Goal: Check status: Check status

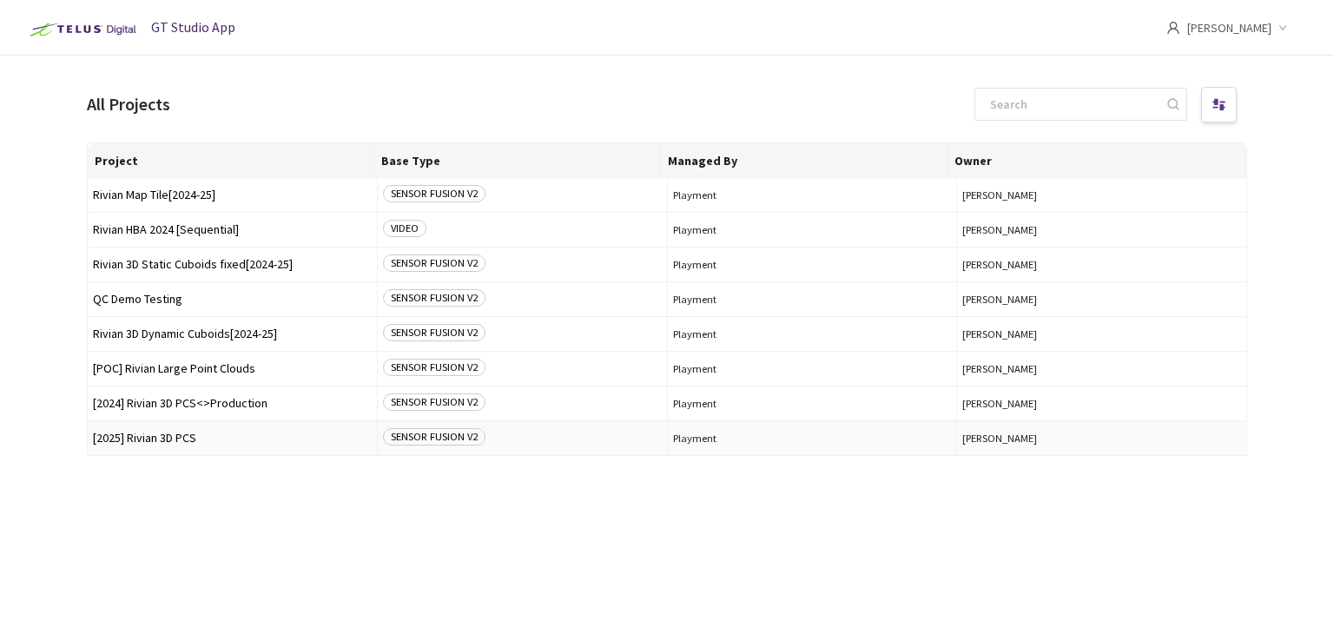
click at [168, 440] on span "[2025] Rivian 3D PCS" at bounding box center [232, 438] width 279 height 13
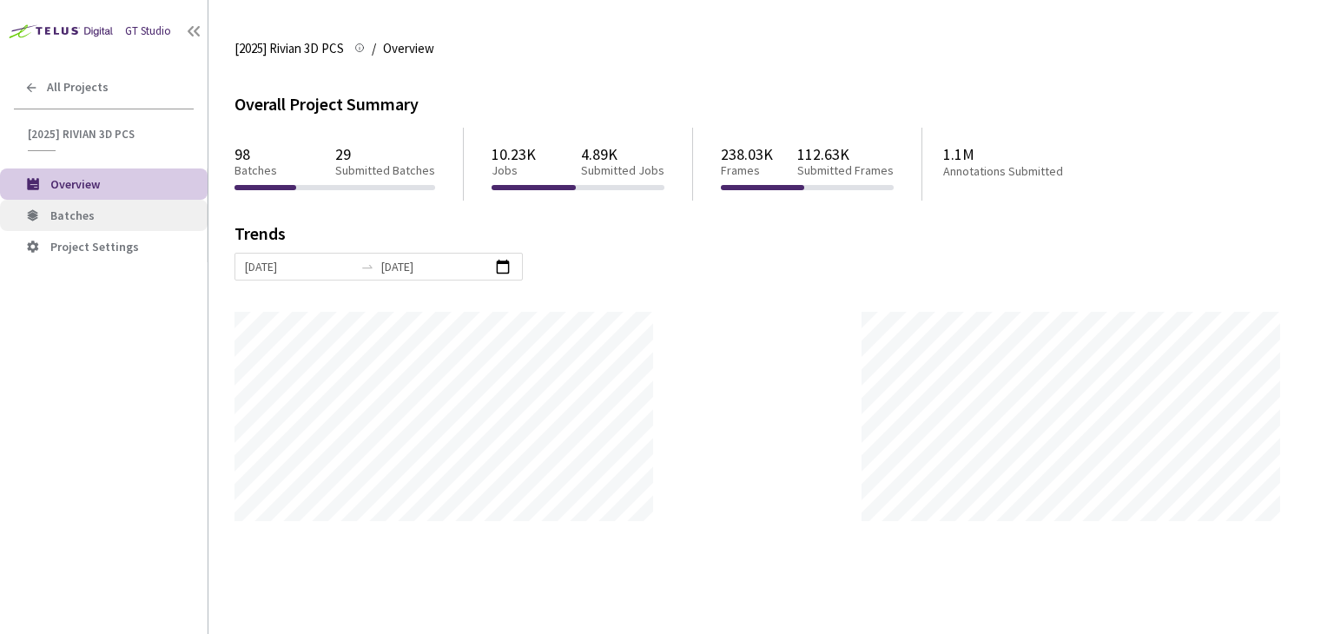
scroll to position [633, 1334]
click at [104, 220] on span "Batches" at bounding box center [121, 215] width 143 height 15
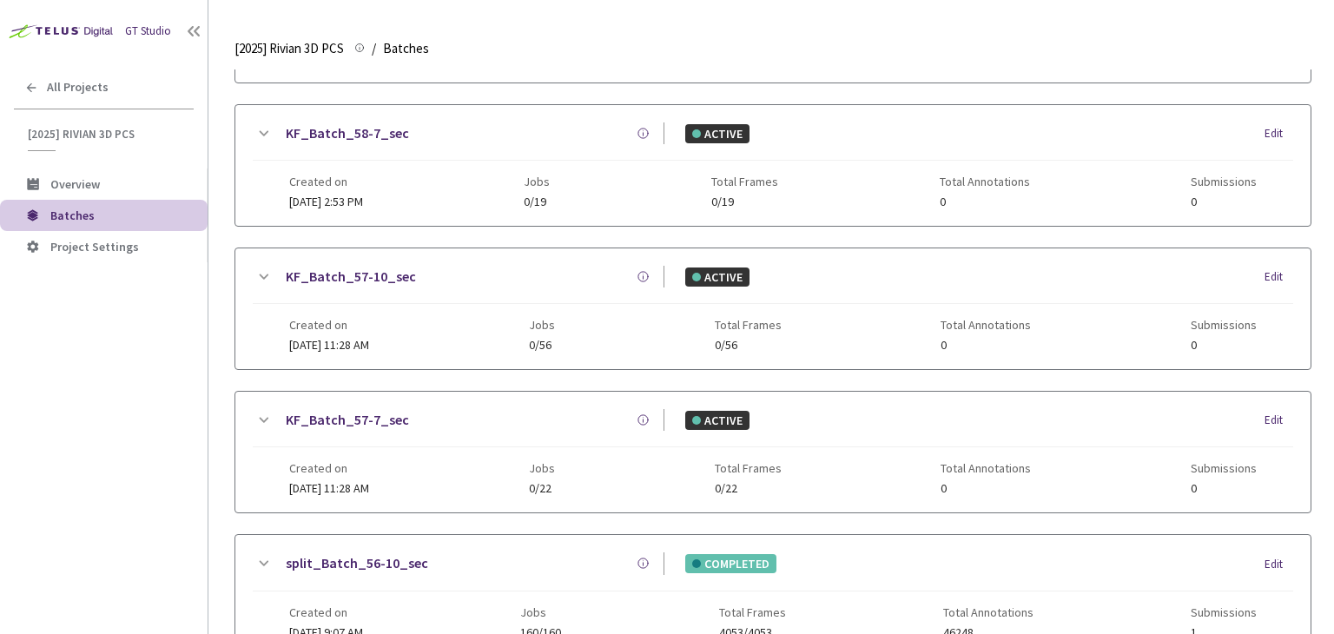
scroll to position [458, 0]
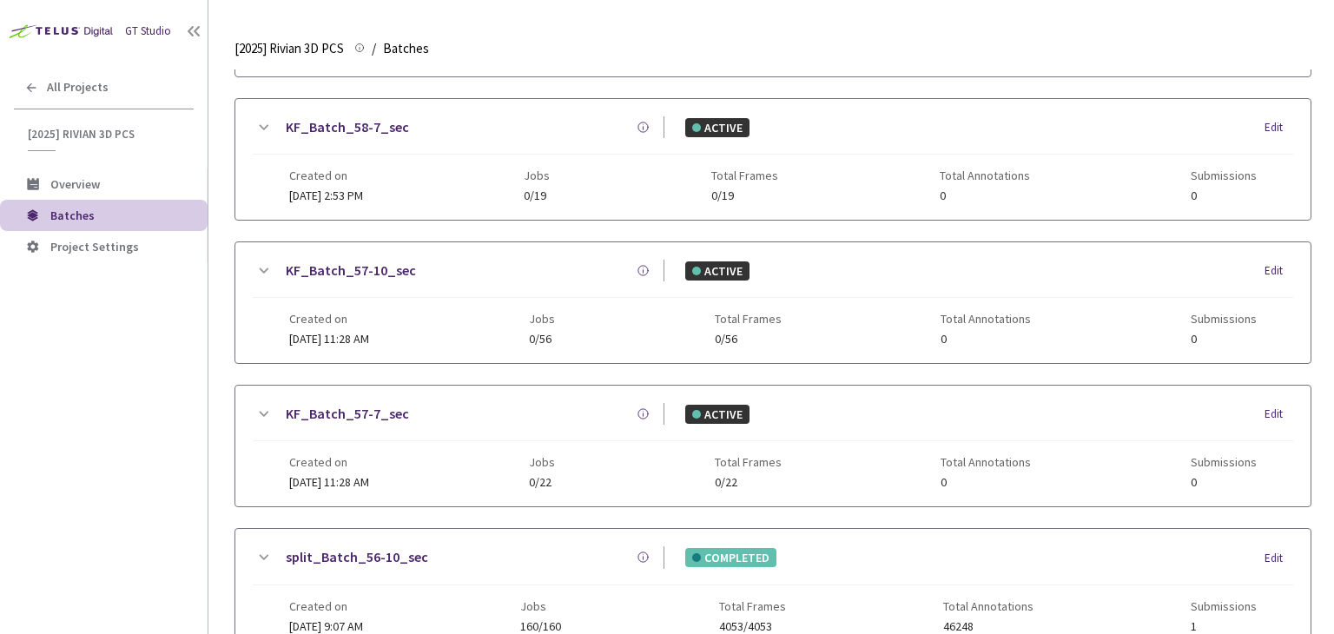
click at [361, 562] on link "split_Batch_56-10_sec" at bounding box center [357, 557] width 142 height 22
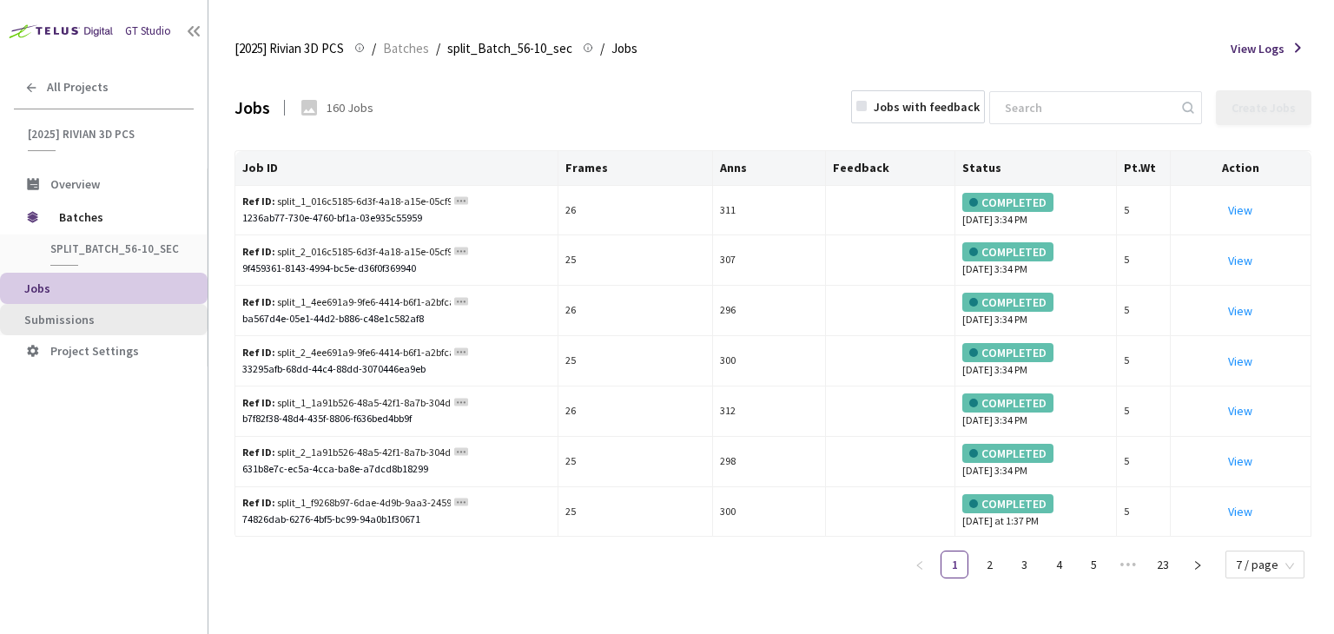
click at [69, 327] on li "Submissions" at bounding box center [104, 319] width 208 height 31
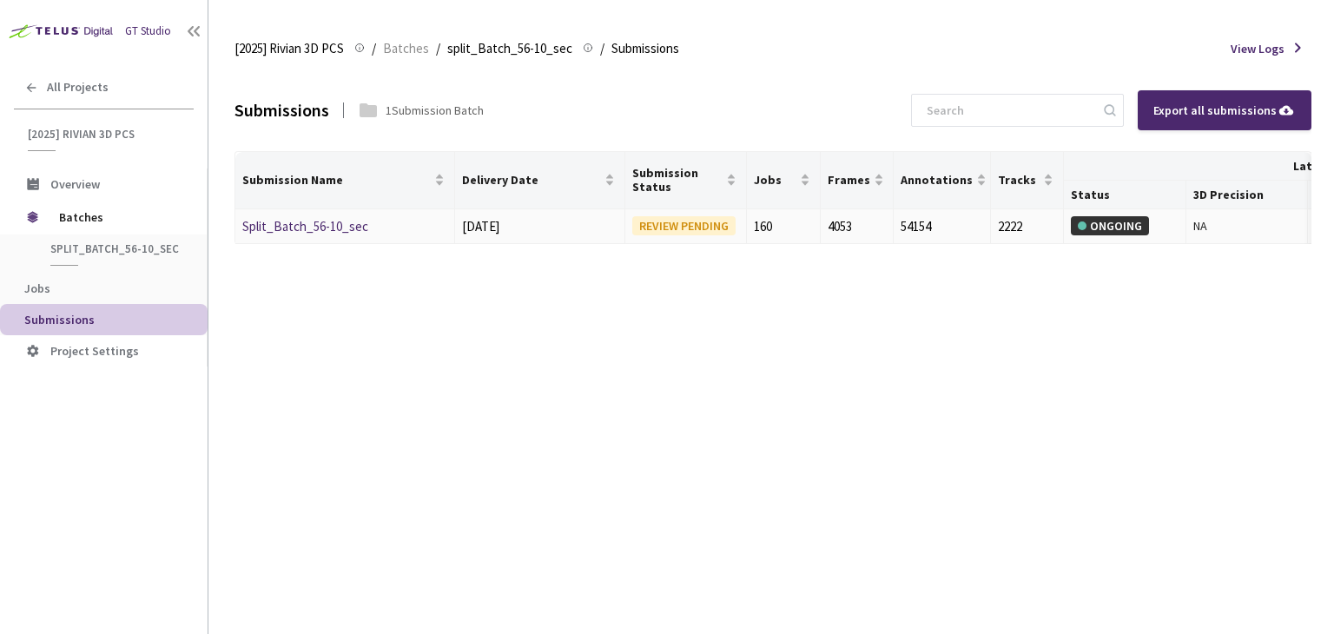
click at [294, 223] on link "Split_Batch_56-10_sec" at bounding box center [305, 226] width 126 height 17
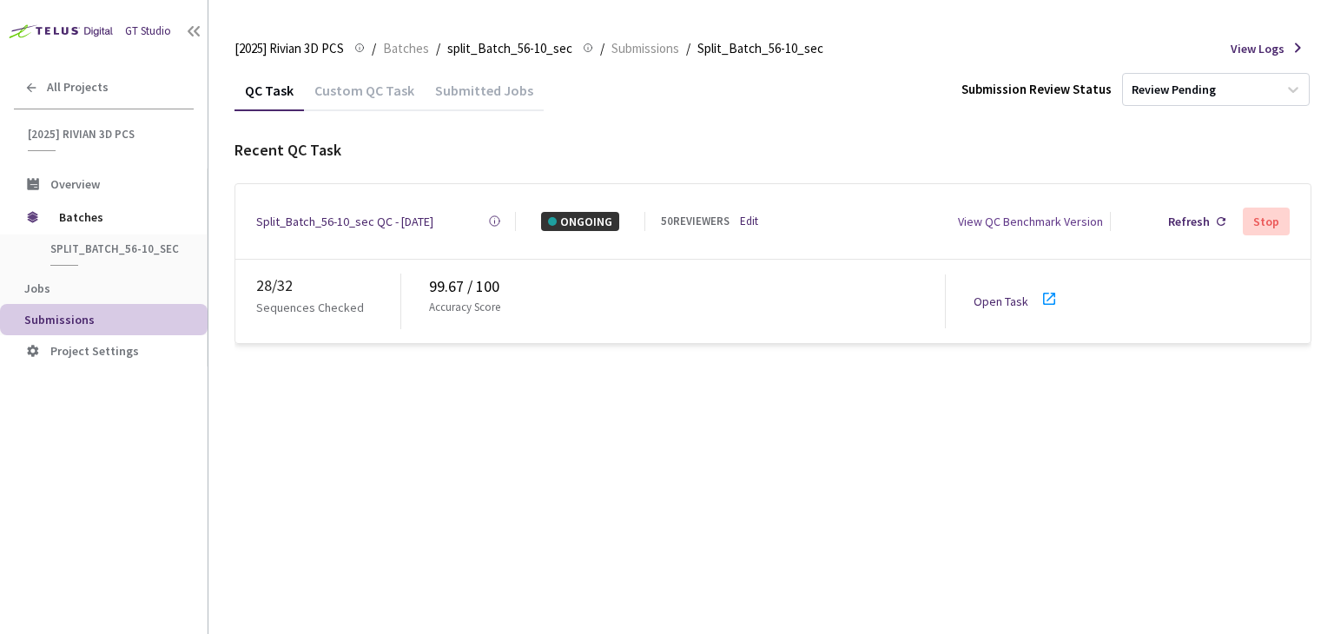
click at [388, 105] on div "Custom QC Task" at bounding box center [364, 97] width 121 height 30
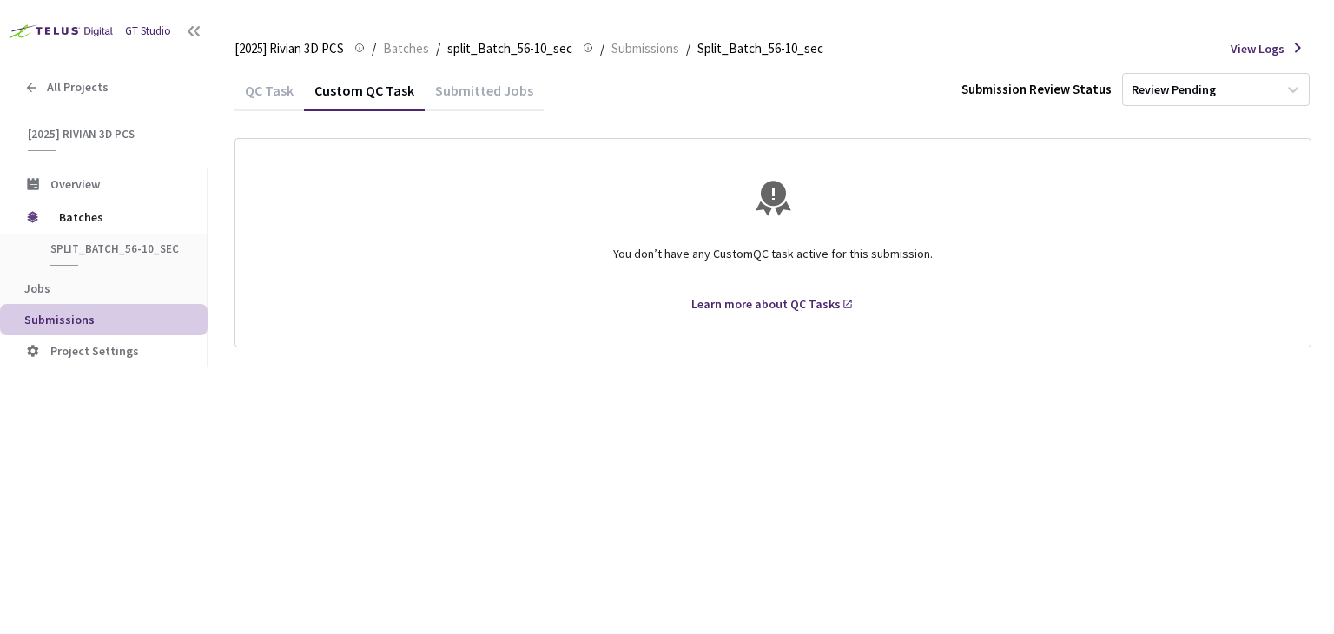
click at [466, 104] on div "Submitted Jobs" at bounding box center [484, 97] width 119 height 30
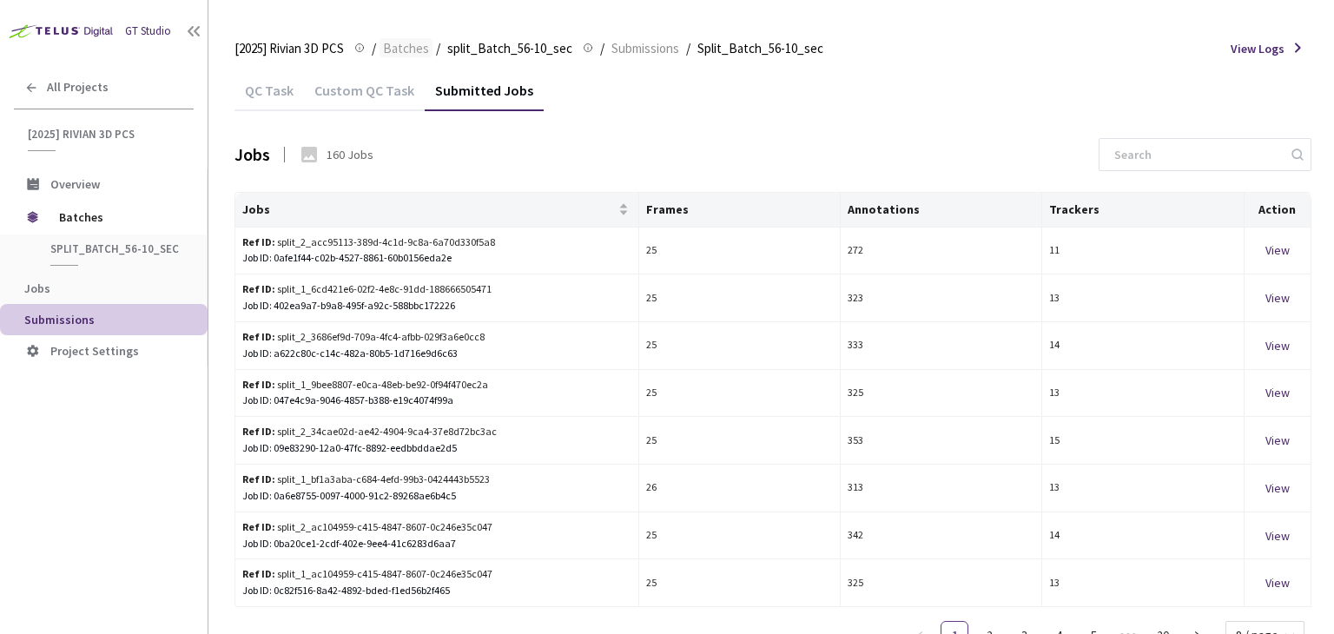
click at [415, 38] on span "Batches" at bounding box center [406, 48] width 46 height 21
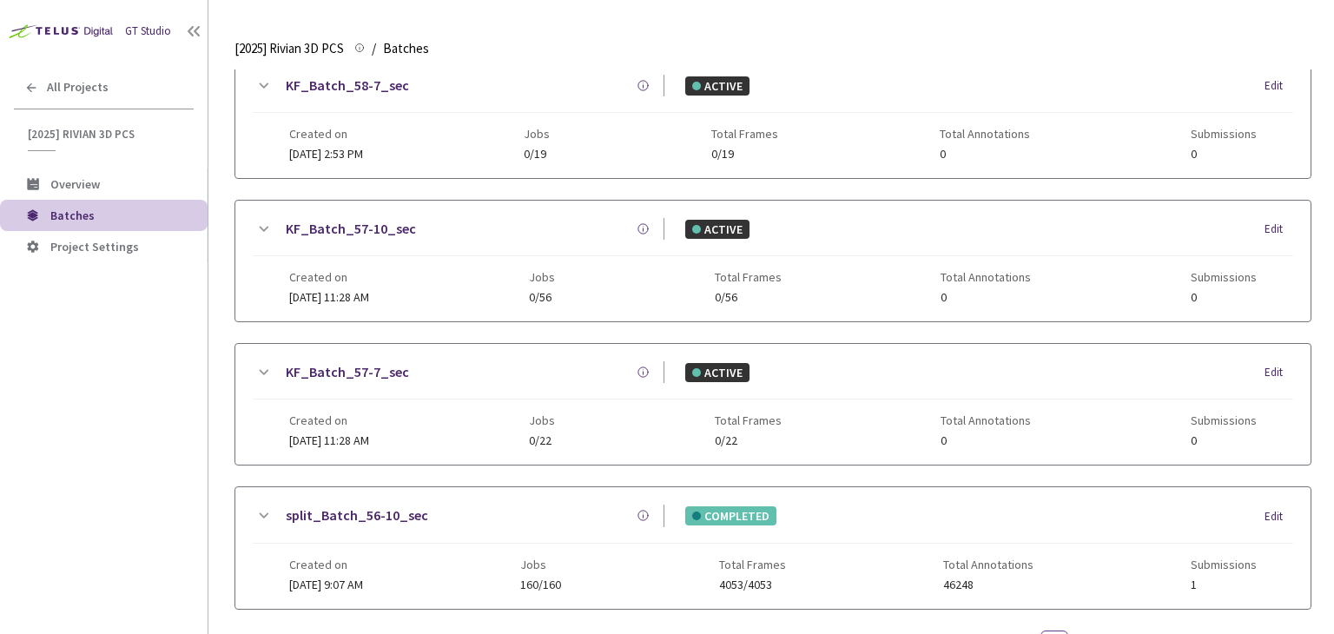
scroll to position [572, 0]
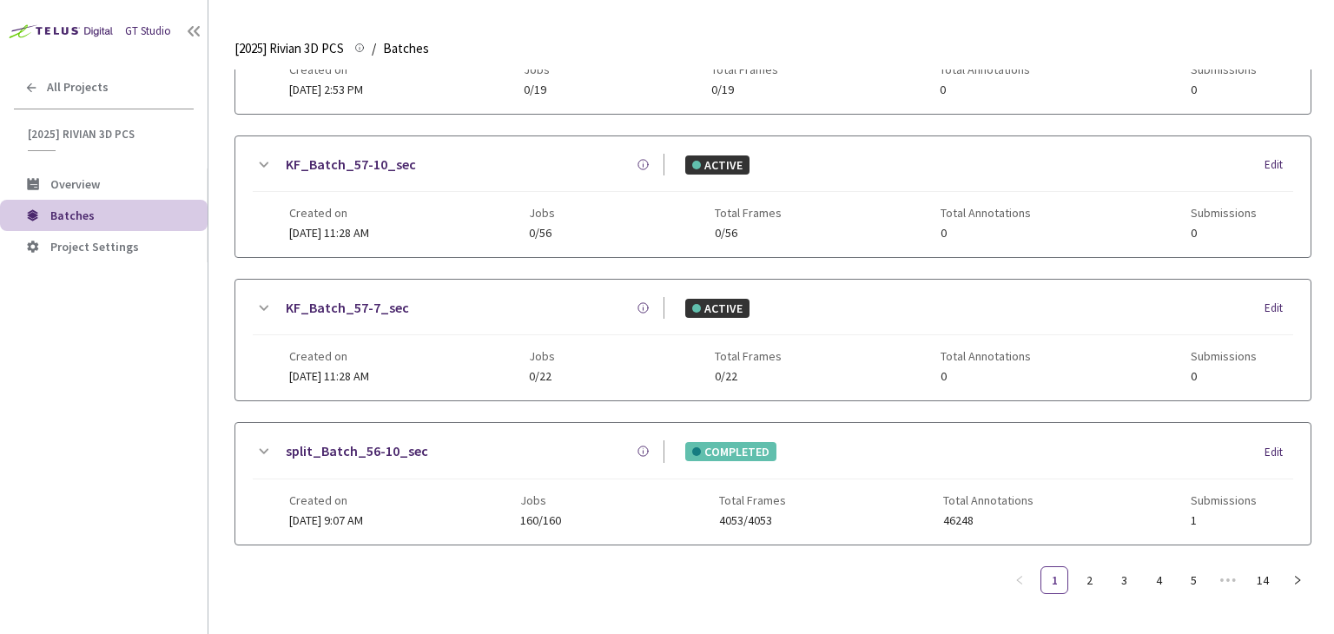
click at [129, 25] on div "GT Studio" at bounding box center [148, 31] width 46 height 17
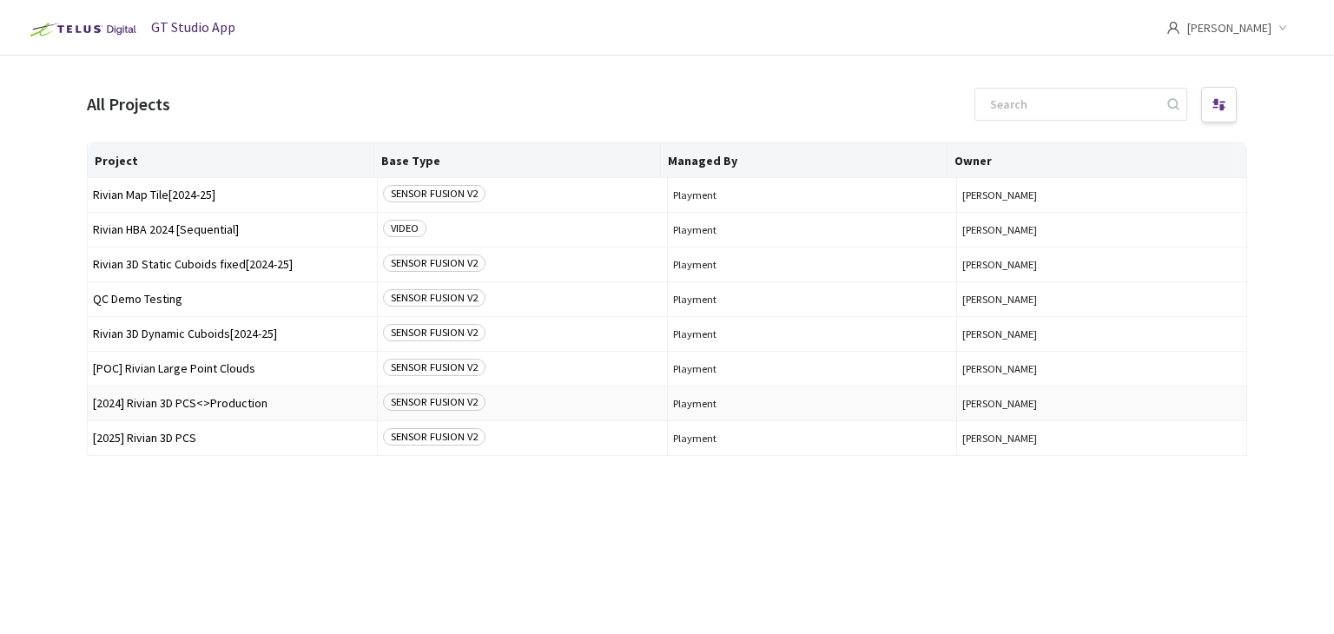
click at [201, 397] on span "[2024] Rivian 3D PCS<>Production" at bounding box center [232, 403] width 279 height 13
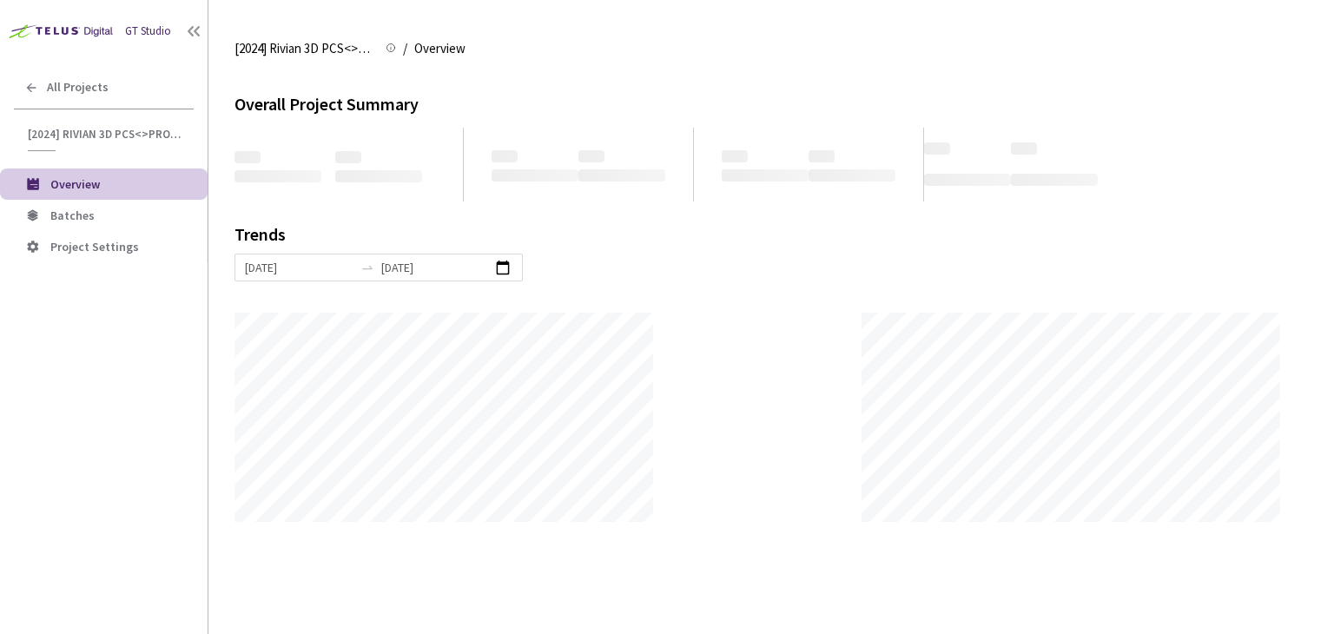
scroll to position [633, 1334]
click at [135, 219] on span "Batches" at bounding box center [121, 215] width 143 height 15
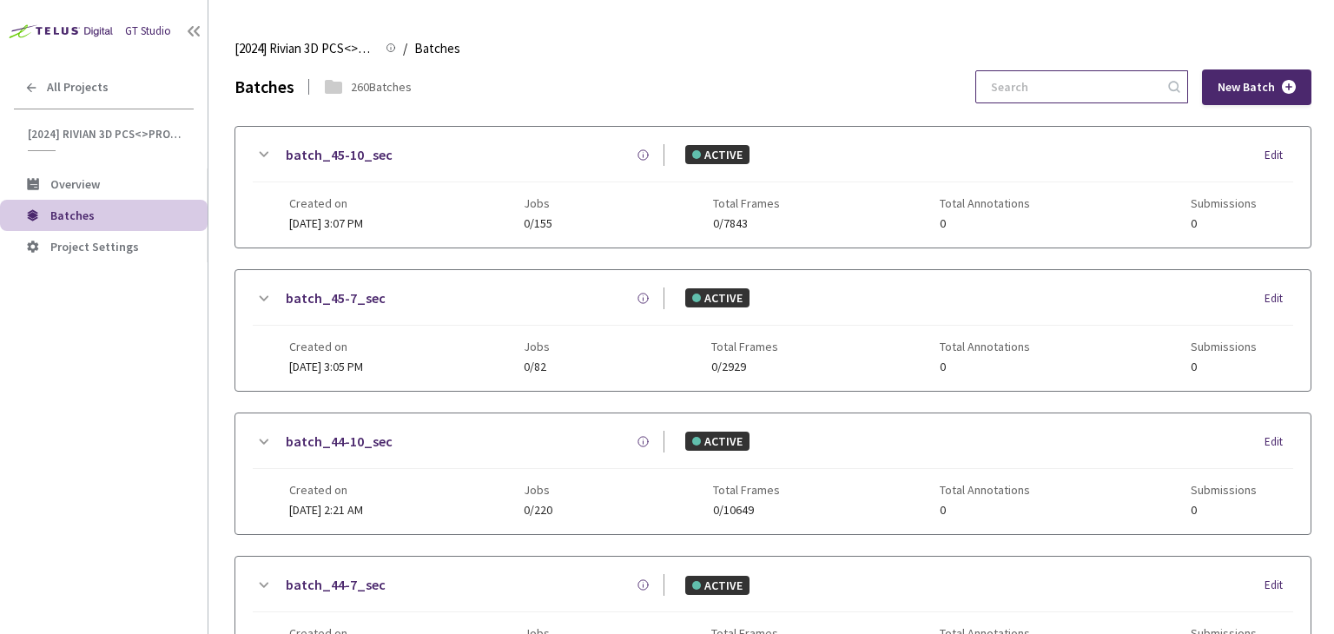
click at [1137, 74] on input at bounding box center [1073, 86] width 185 height 31
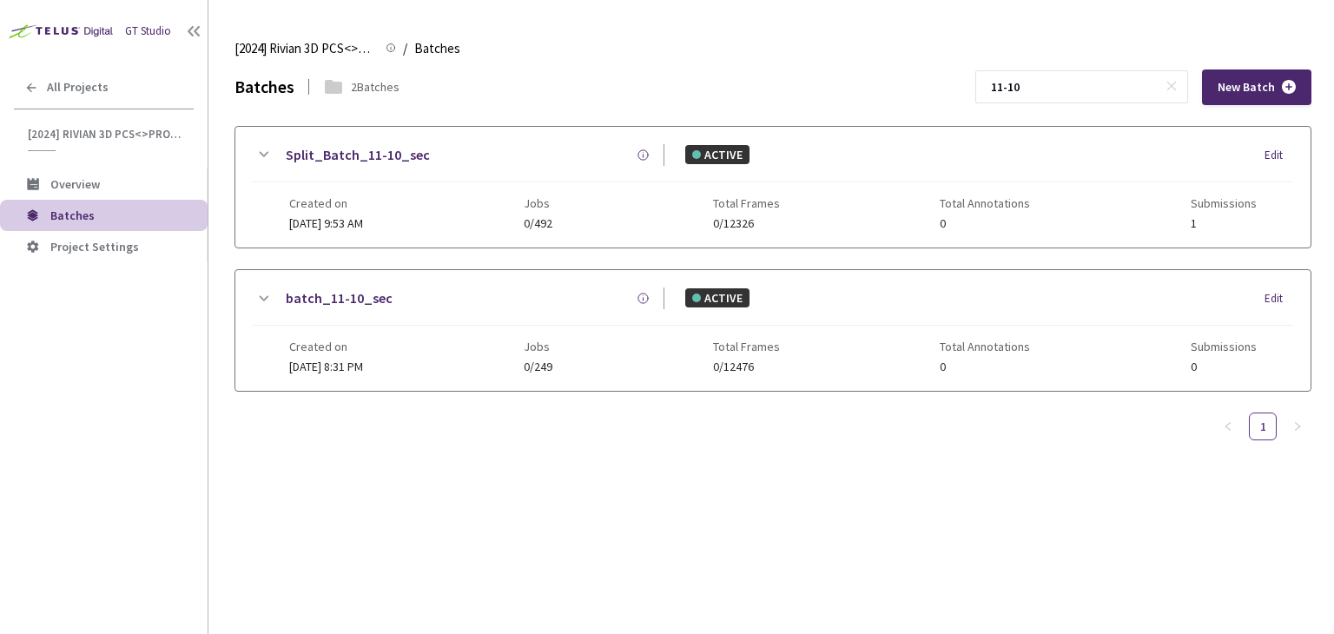
type input "11-10"
click at [382, 149] on link "Split_Batch_11-10_sec" at bounding box center [358, 155] width 144 height 22
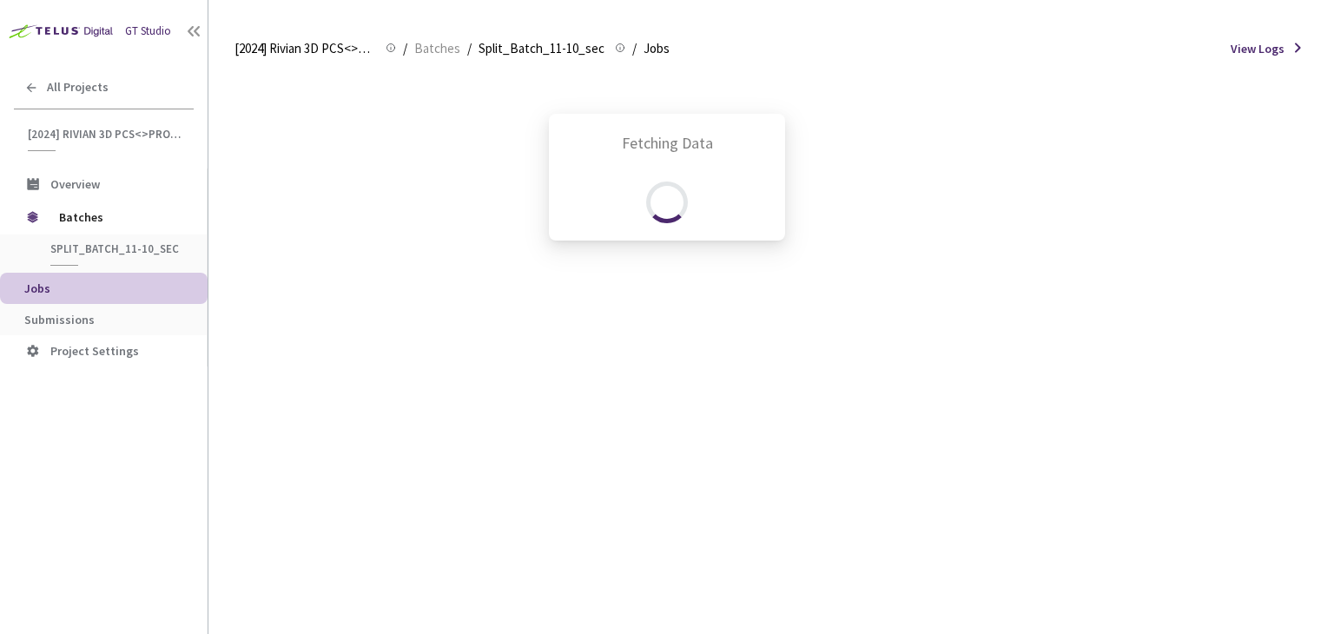
click at [145, 310] on div "Fetching Data" at bounding box center [667, 317] width 1334 height 634
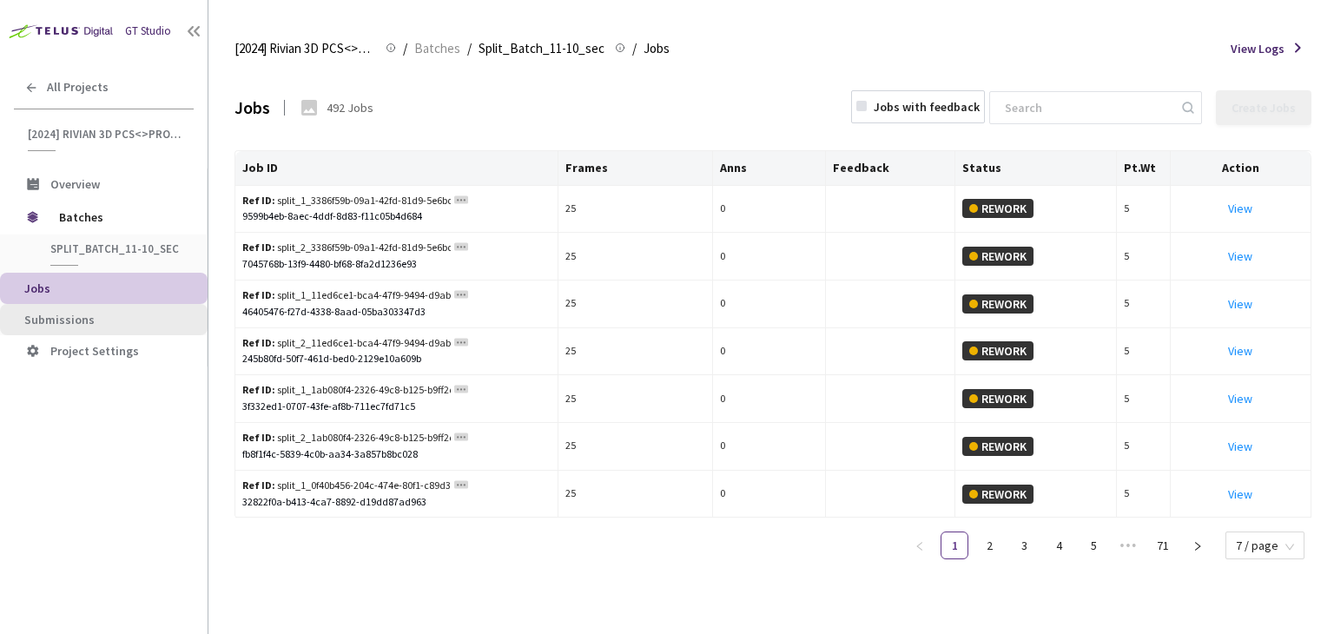
click at [114, 319] on span "Submissions" at bounding box center [108, 320] width 169 height 15
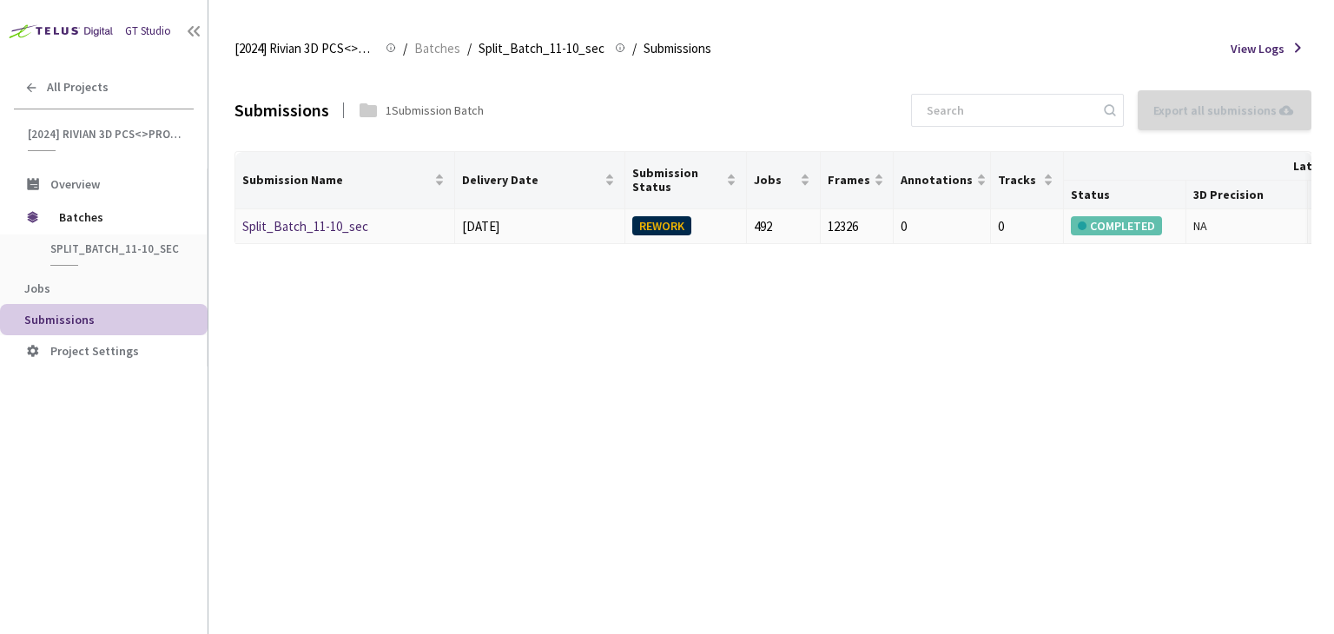
click at [287, 223] on link "Split_Batch_11-10_sec" at bounding box center [305, 226] width 126 height 17
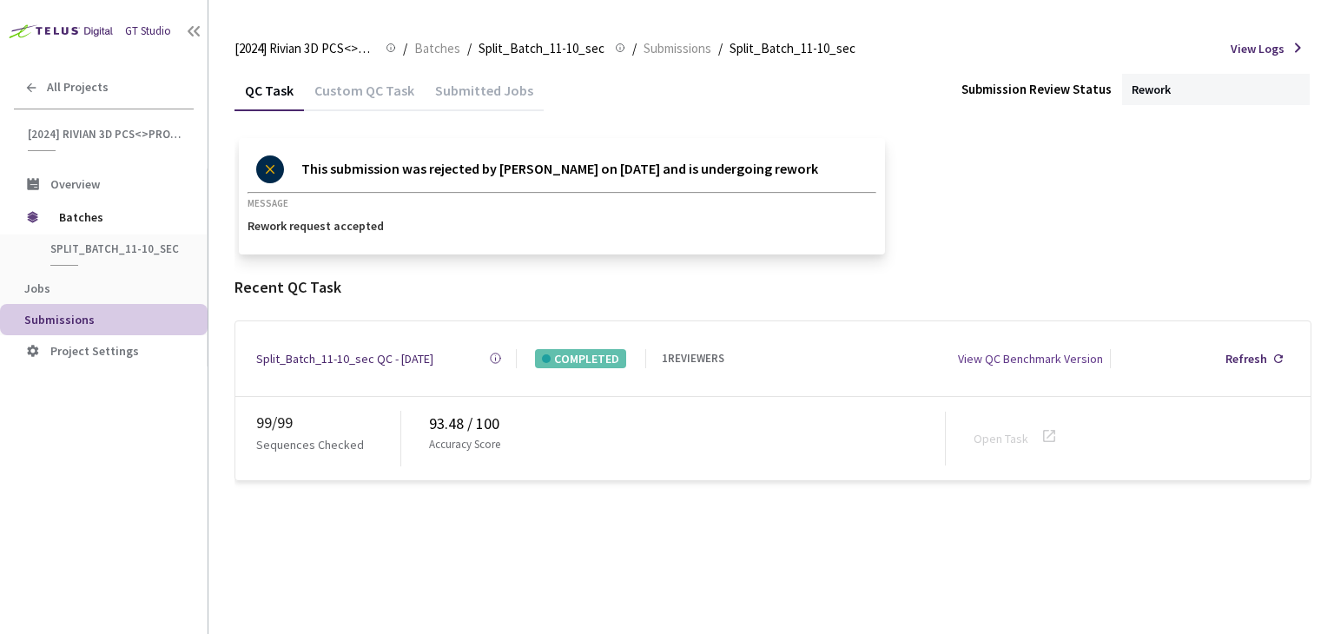
click at [162, 33] on div "GT Studio" at bounding box center [148, 31] width 46 height 17
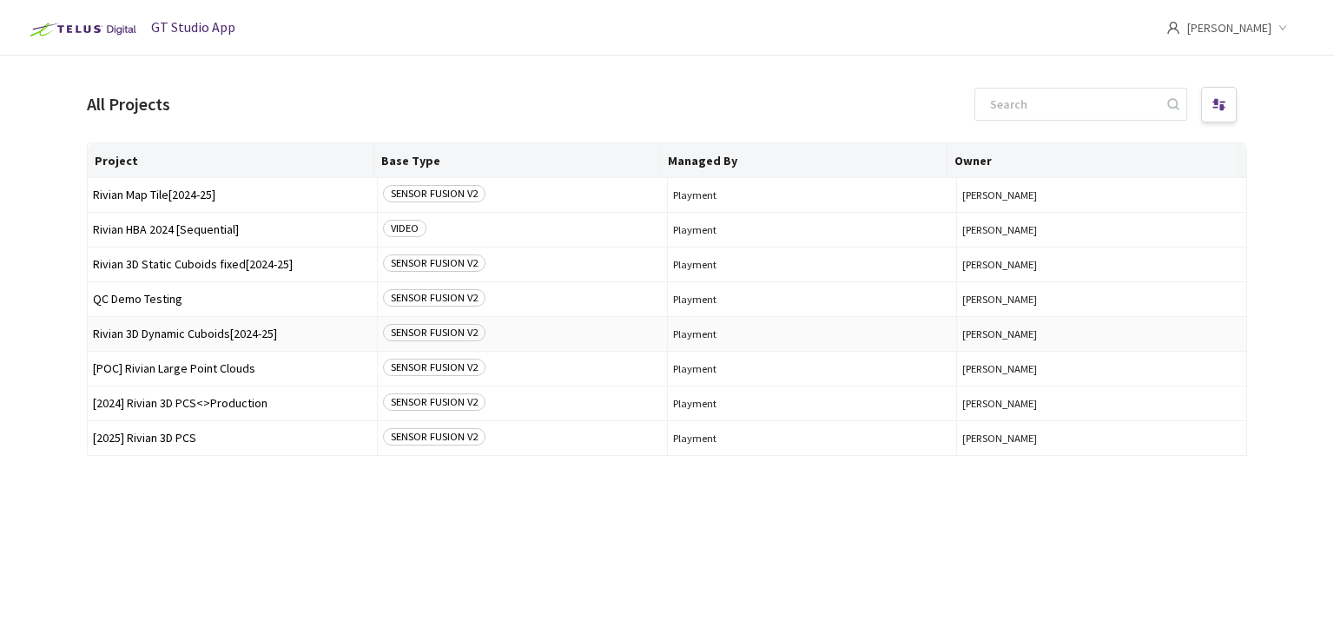
click at [200, 330] on span "Rivian 3D Dynamic Cuboids[2024-25]" at bounding box center [232, 333] width 279 height 13
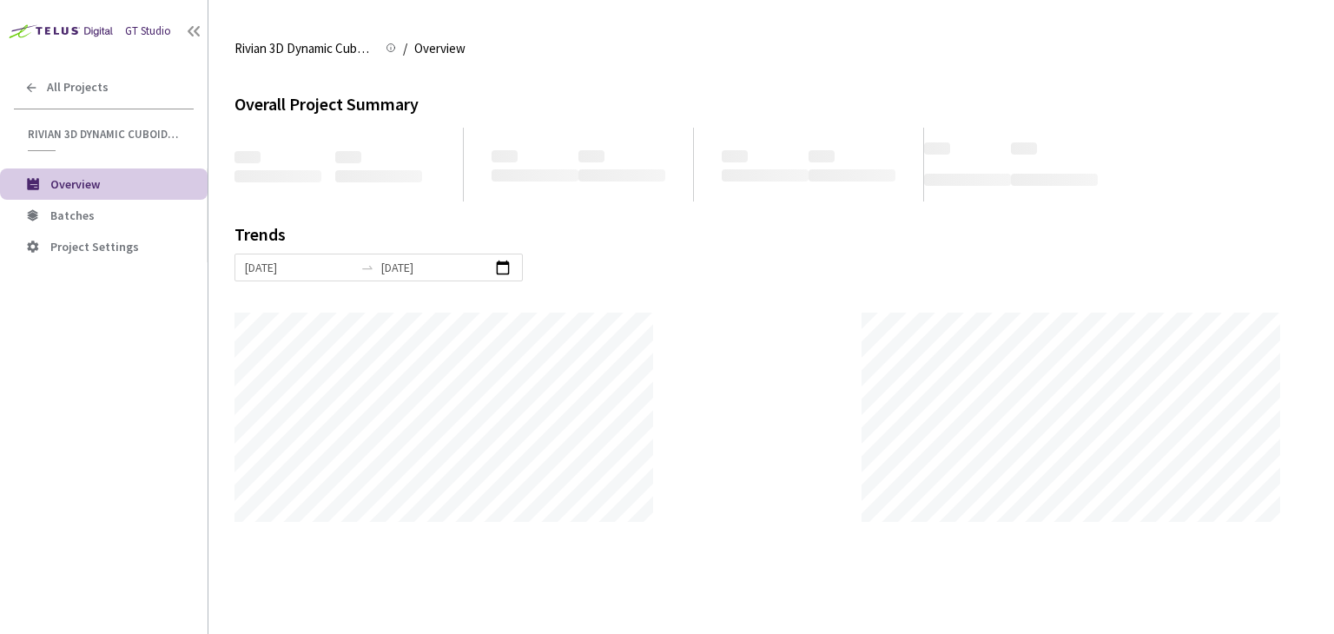
scroll to position [633, 1334]
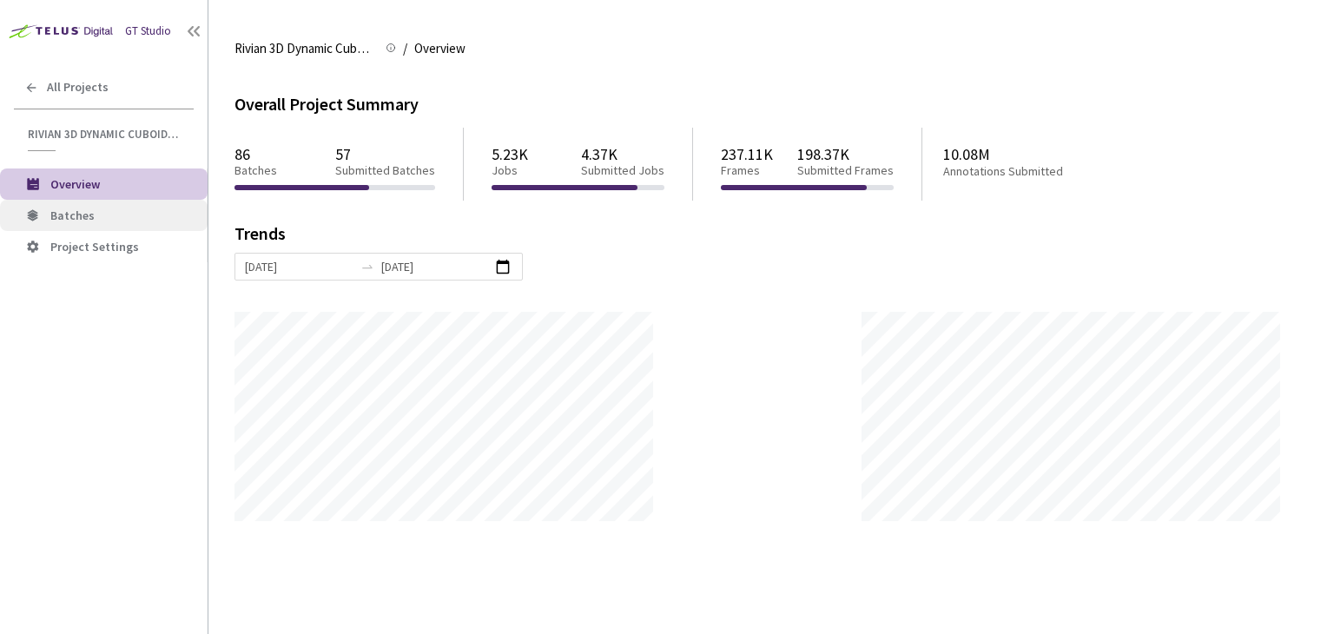
click at [97, 215] on span "Batches" at bounding box center [121, 215] width 143 height 15
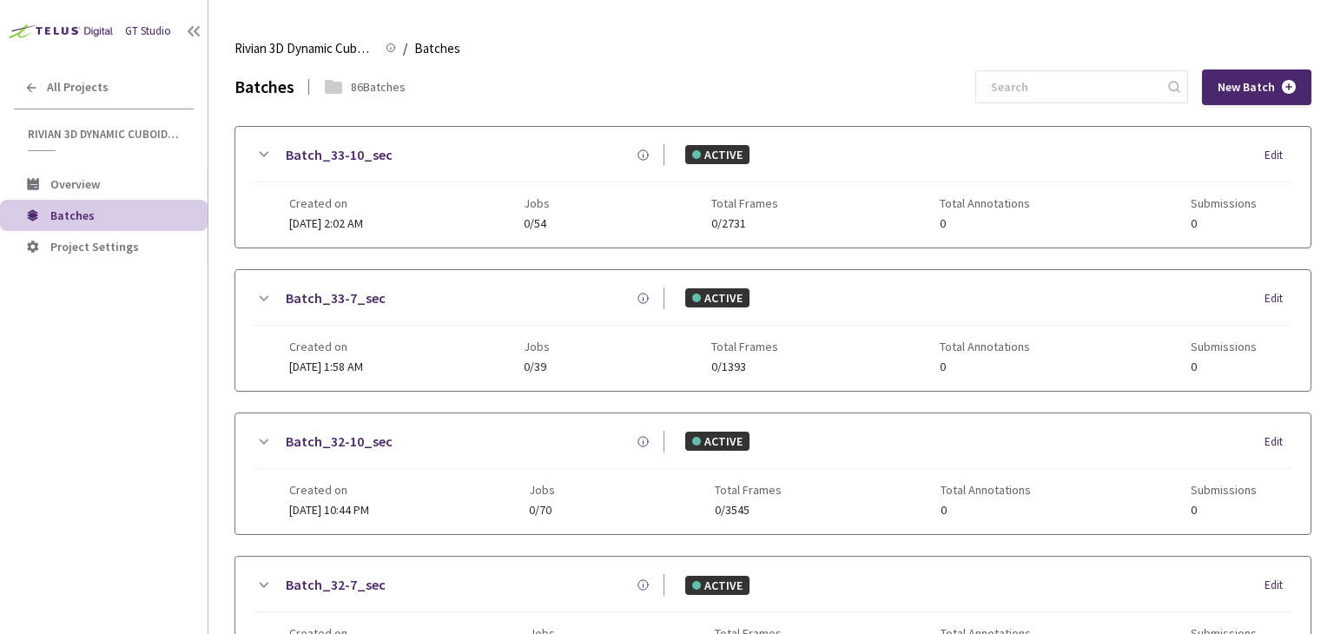
click at [747, 84] on div "Batches 86 Batches New Batch" at bounding box center [773, 87] width 1077 height 36
click at [1122, 102] on input at bounding box center [1073, 86] width 185 height 31
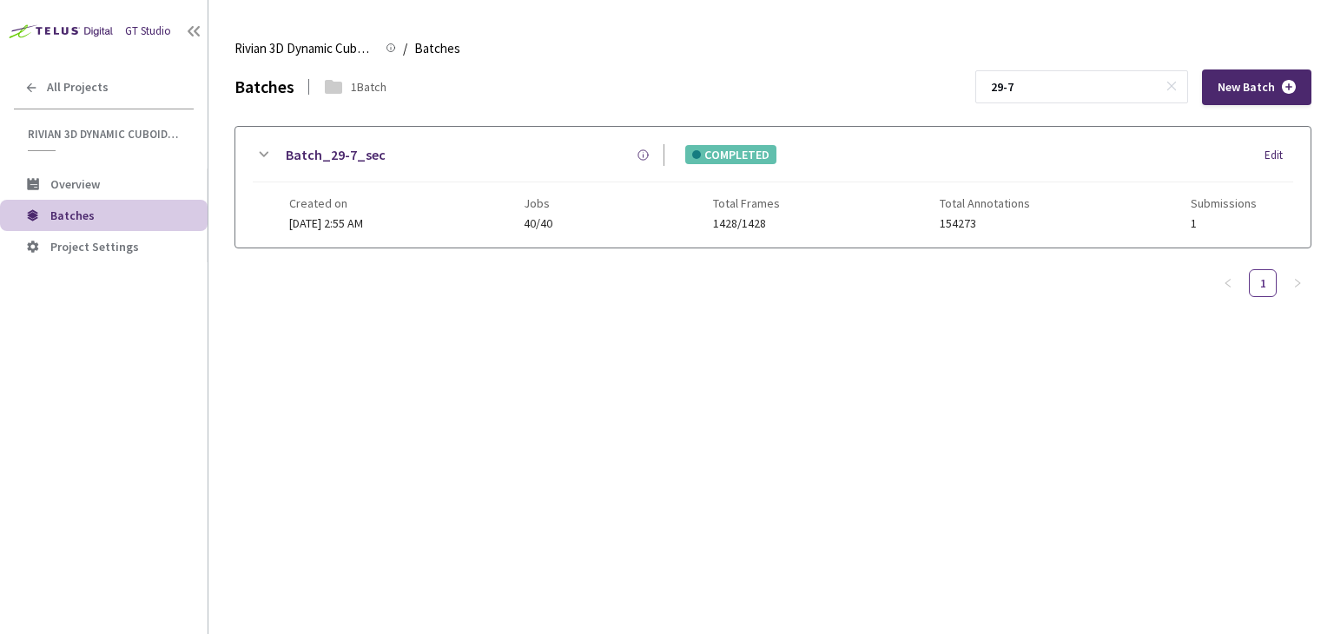
type input "29-7"
click at [302, 153] on link "Batch_29-7_sec" at bounding box center [336, 155] width 100 height 22
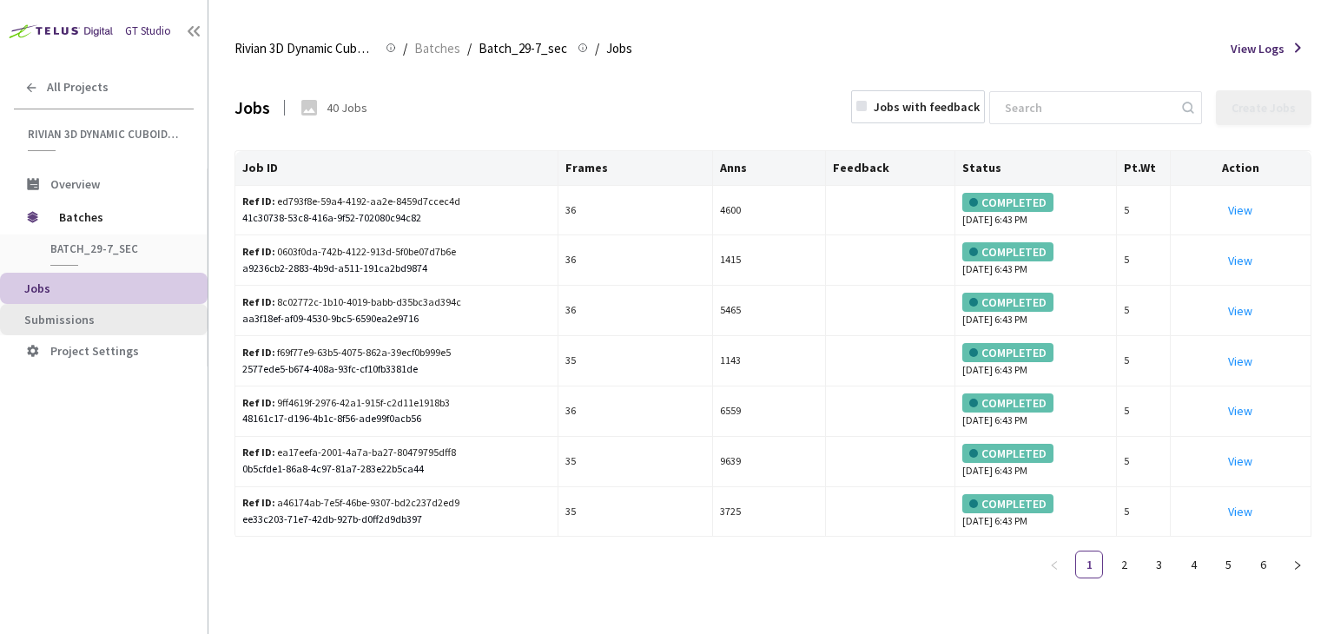
click at [110, 307] on li "Submissions" at bounding box center [104, 319] width 208 height 31
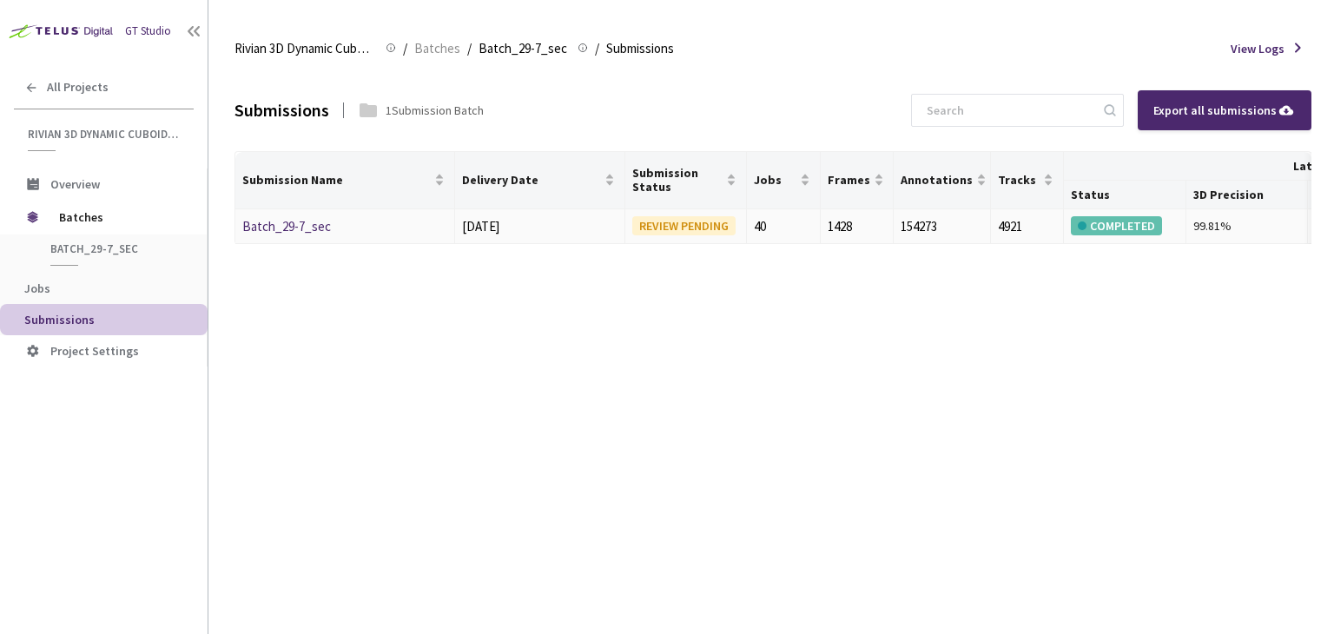
click at [281, 227] on link "Batch_29-7_sec" at bounding box center [286, 226] width 89 height 17
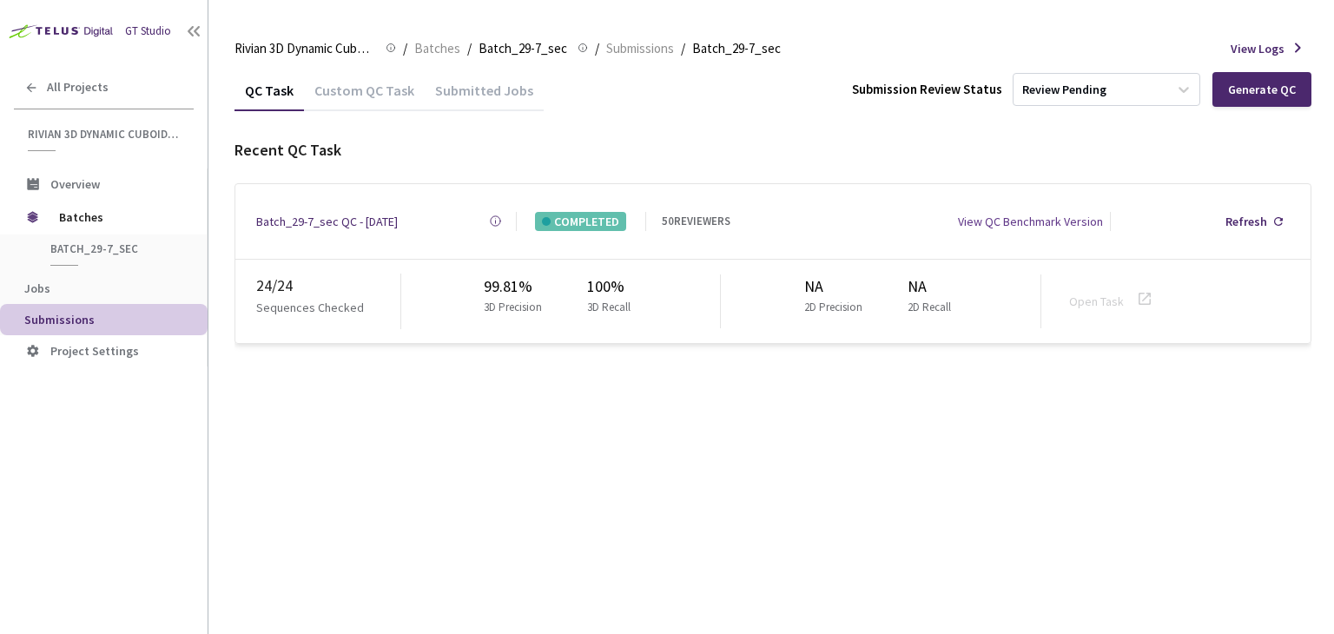
click at [320, 214] on div "Batch_29-7_sec QC - [DATE]" at bounding box center [327, 221] width 142 height 19
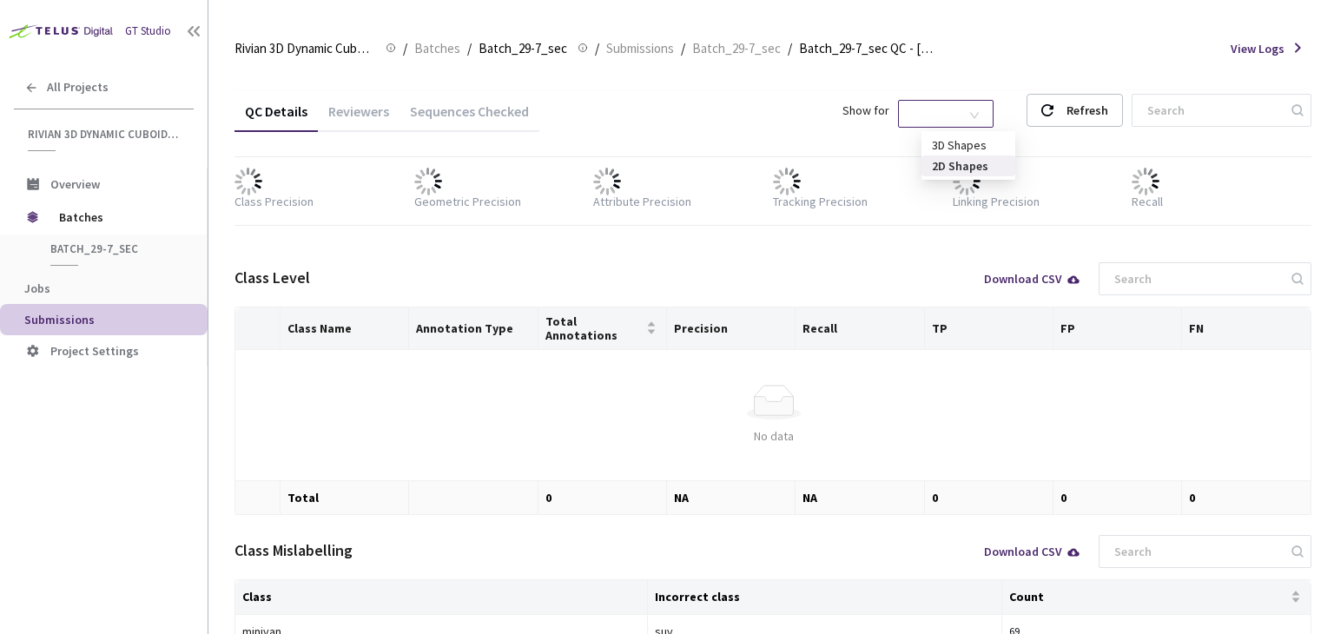
click at [974, 103] on span "2D Shapes" at bounding box center [945, 114] width 75 height 26
click at [966, 141] on div "3D Shapes" at bounding box center [968, 144] width 73 height 19
